Goal: Check status: Check status

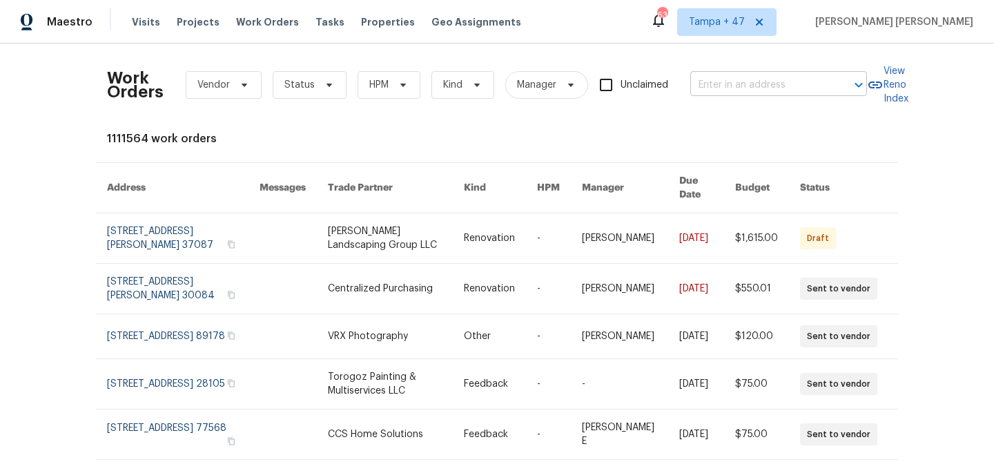
click at [714, 79] on input "text" at bounding box center [759, 85] width 138 height 21
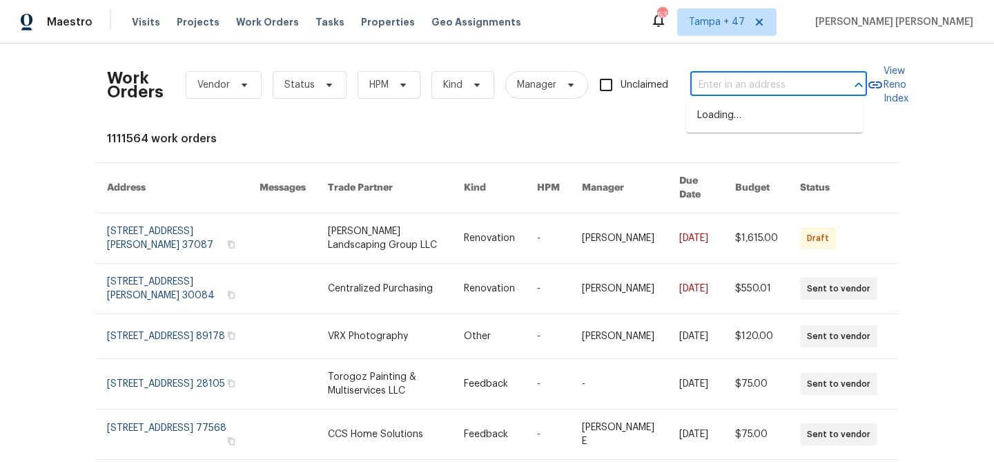
paste input "[STREET_ADDRESS]"
type input "[STREET_ADDRESS]"
click at [767, 115] on li "[STREET_ADDRESS]" at bounding box center [774, 115] width 177 height 23
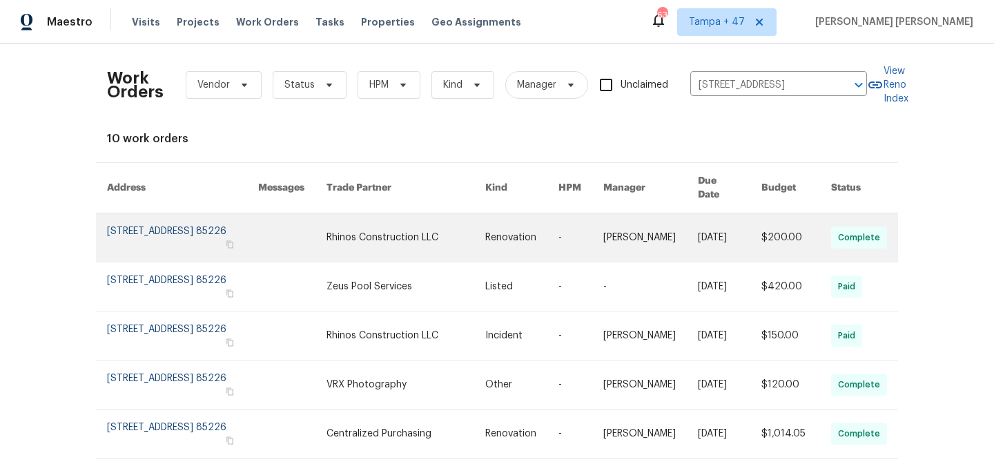
click at [780, 239] on link at bounding box center [796, 237] width 70 height 48
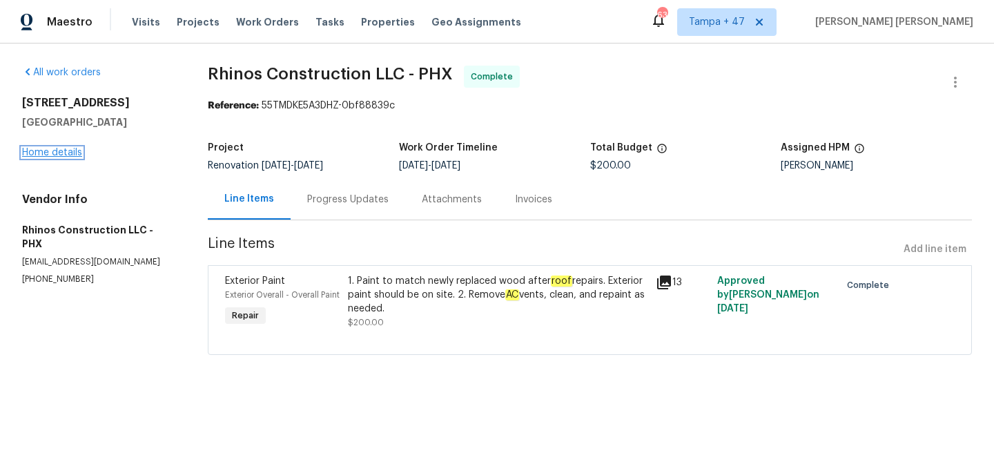
click at [59, 150] on link "Home details" at bounding box center [52, 153] width 60 height 10
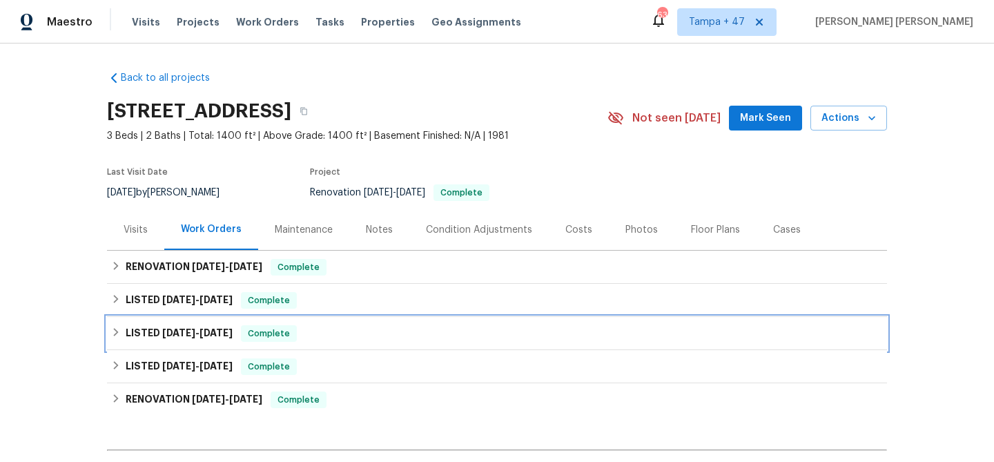
click at [256, 337] on span "Complete" at bounding box center [268, 333] width 53 height 14
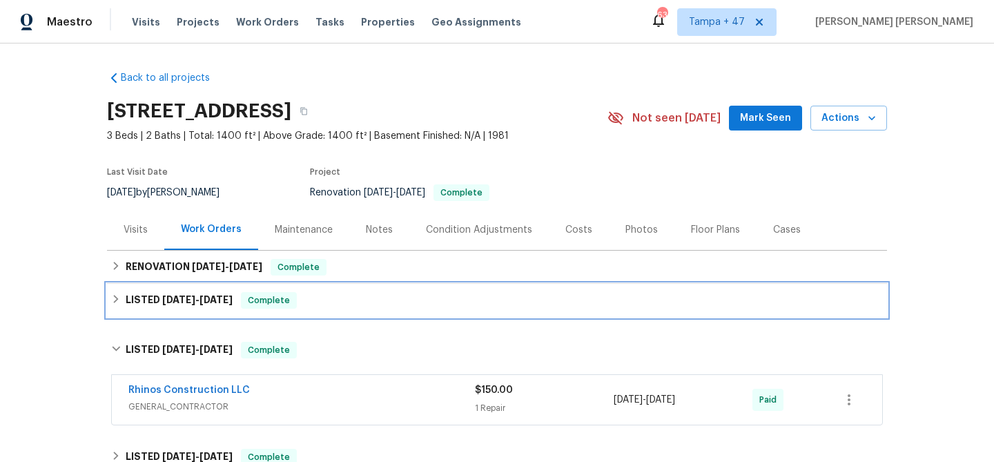
drag, startPoint x: 299, startPoint y: 295, endPoint x: 307, endPoint y: 291, distance: 9.0
click at [299, 295] on div "LISTED [DATE] - [DATE] Complete" at bounding box center [496, 300] width 771 height 17
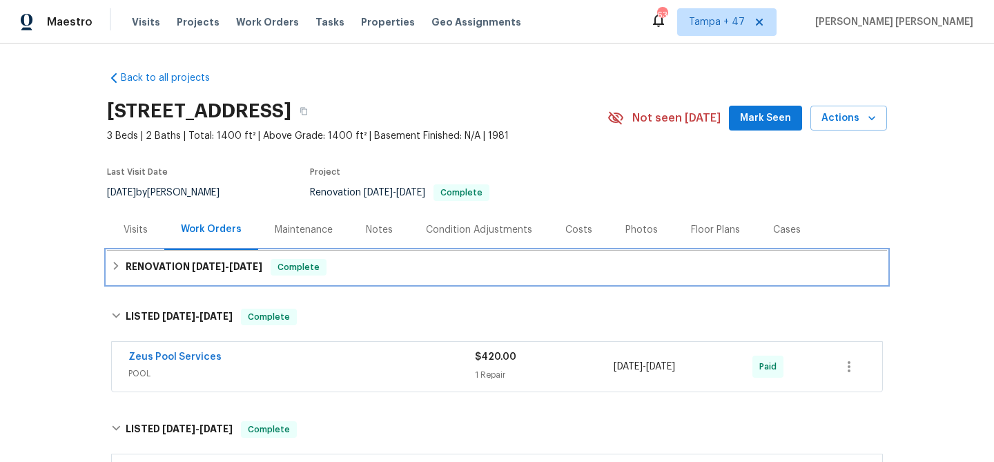
click at [324, 272] on span "Complete" at bounding box center [298, 267] width 53 height 14
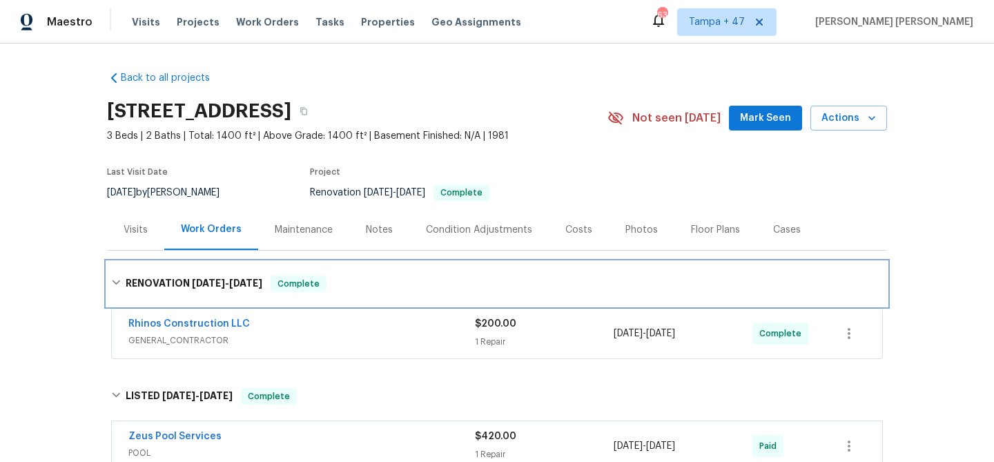
scroll to position [259, 0]
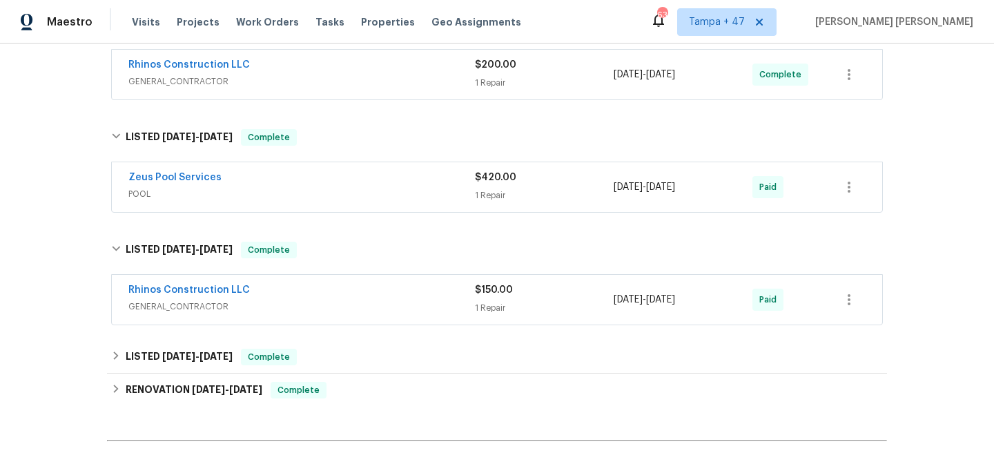
click at [427, 299] on span "GENERAL_CONTRACTOR" at bounding box center [301, 306] width 346 height 14
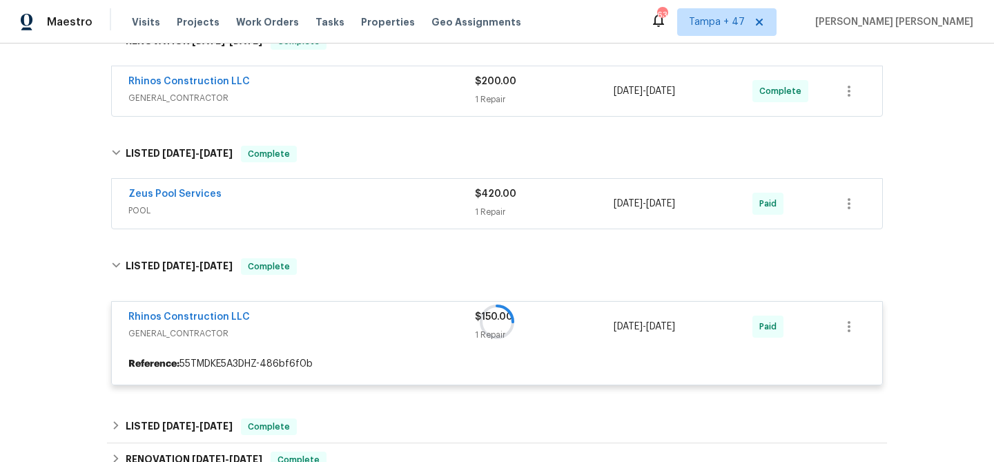
scroll to position [232, 0]
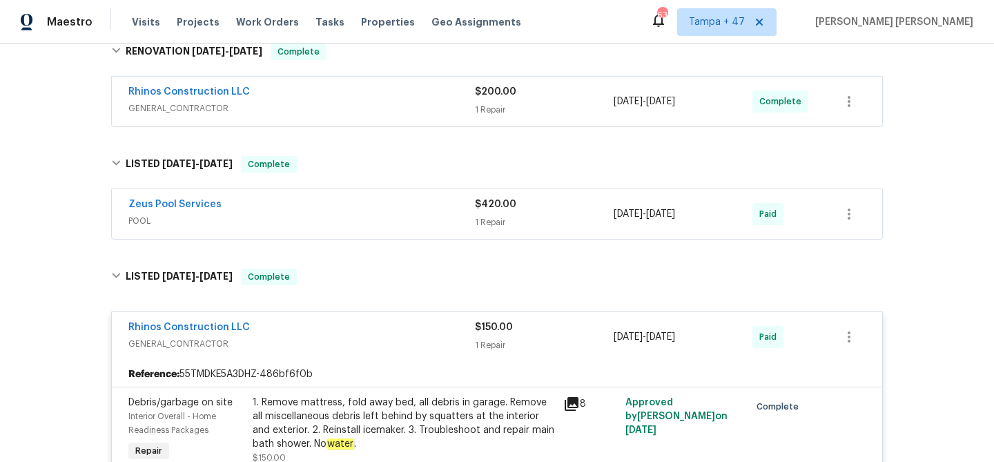
click at [431, 194] on div "Zeus Pool Services POOL $420.00 1 Repair [DATE] - [DATE] Paid" at bounding box center [497, 214] width 770 height 50
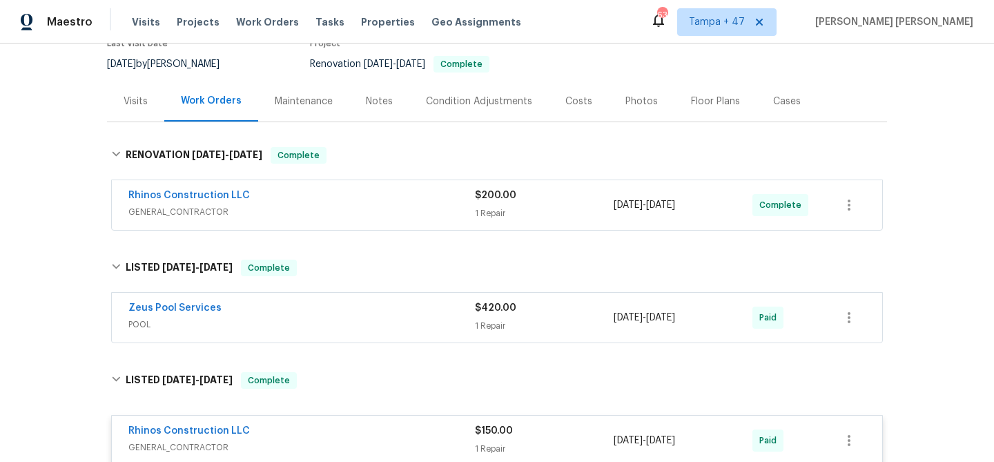
scroll to position [111, 0]
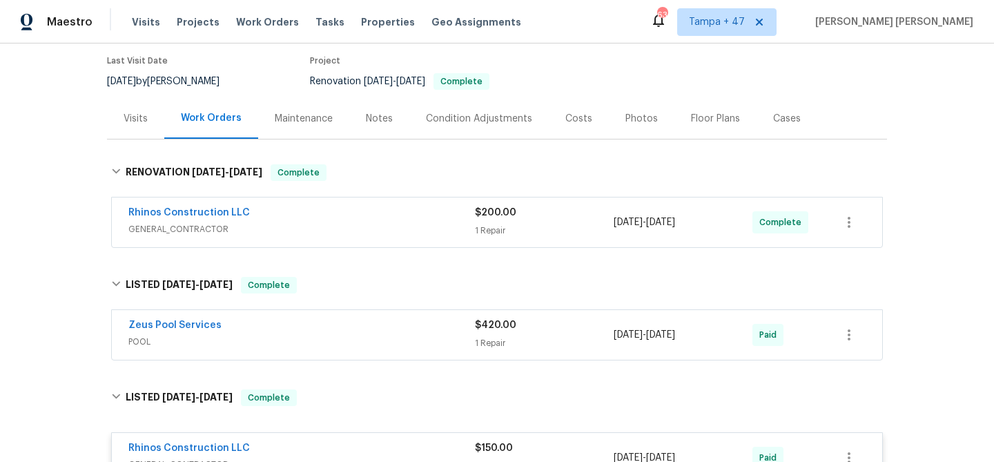
click at [419, 336] on span "POOL" at bounding box center [301, 342] width 346 height 14
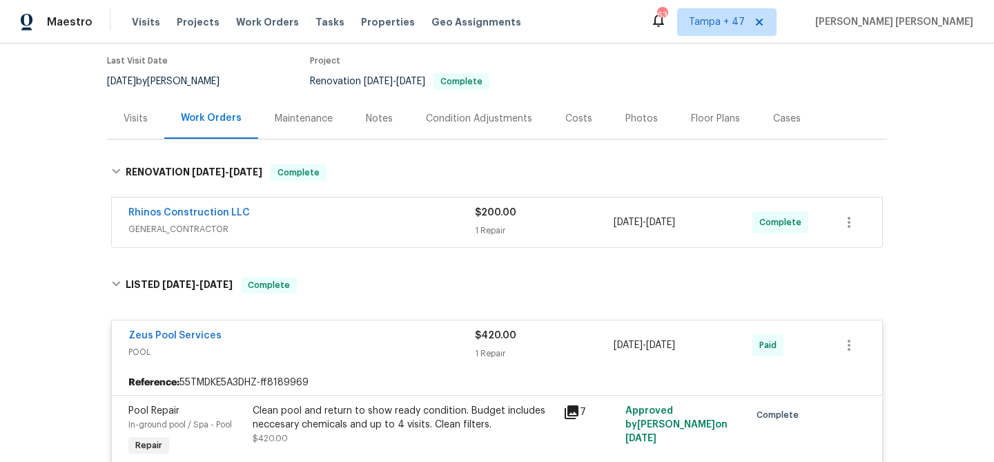
click at [454, 217] on div "Rhinos Construction LLC" at bounding box center [301, 214] width 346 height 17
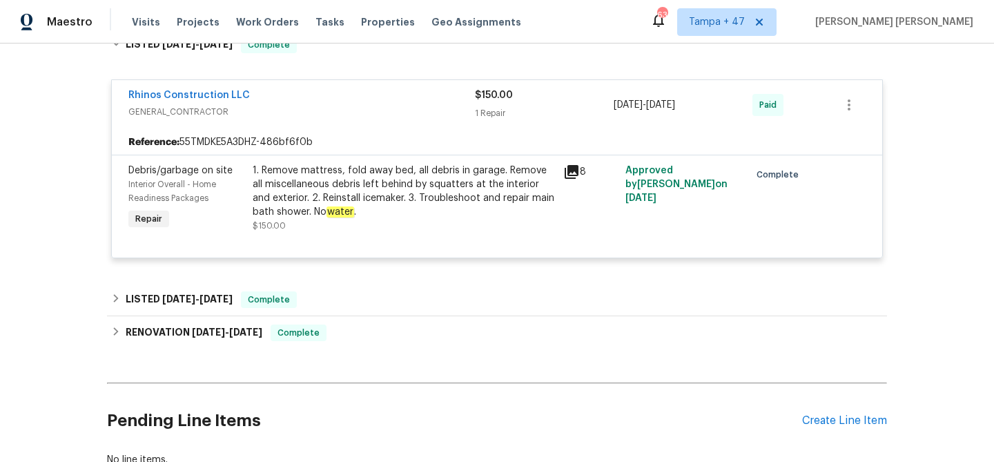
scroll to position [735, 0]
